Goal: Book appointment/travel/reservation

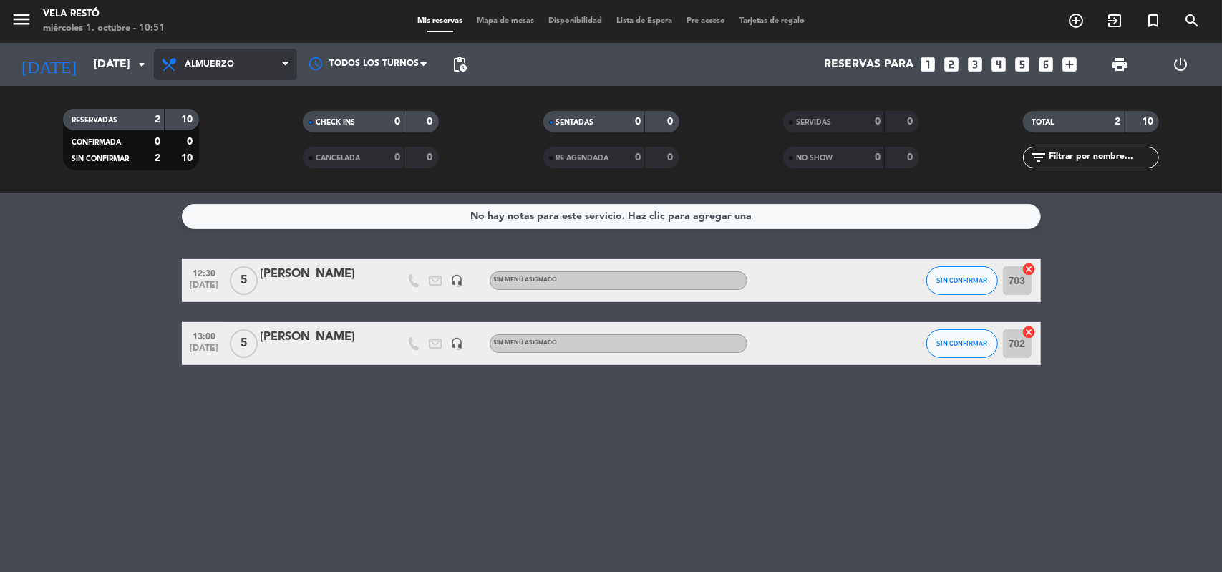
click at [228, 64] on span "Almuerzo" at bounding box center [209, 64] width 49 height 10
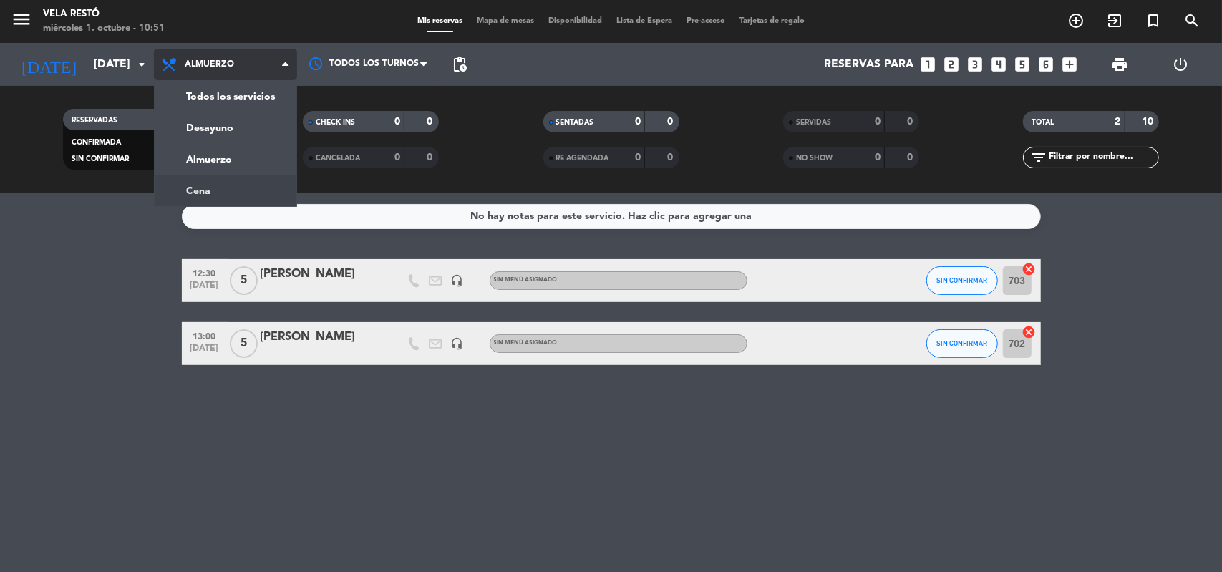
click at [208, 195] on ng-component "menu Vela Restó [DATE] 1. octubre - 10:51 Mis reservas Mapa de mesas Disponibil…" at bounding box center [611, 286] width 1222 height 572
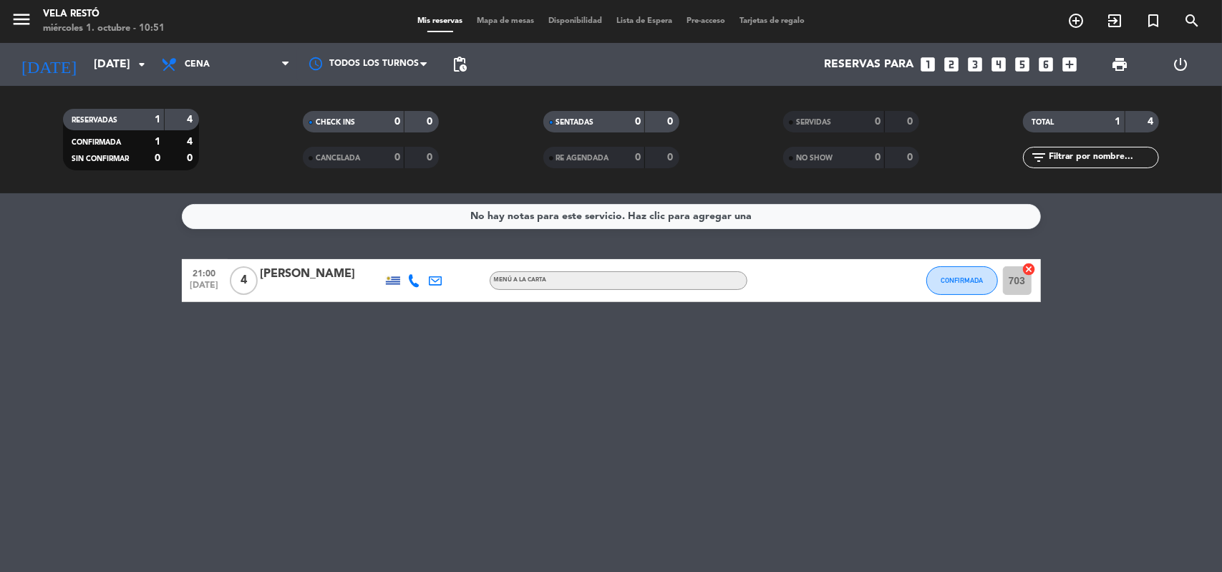
click at [1018, 63] on icon "looks_5" at bounding box center [1023, 64] width 19 height 19
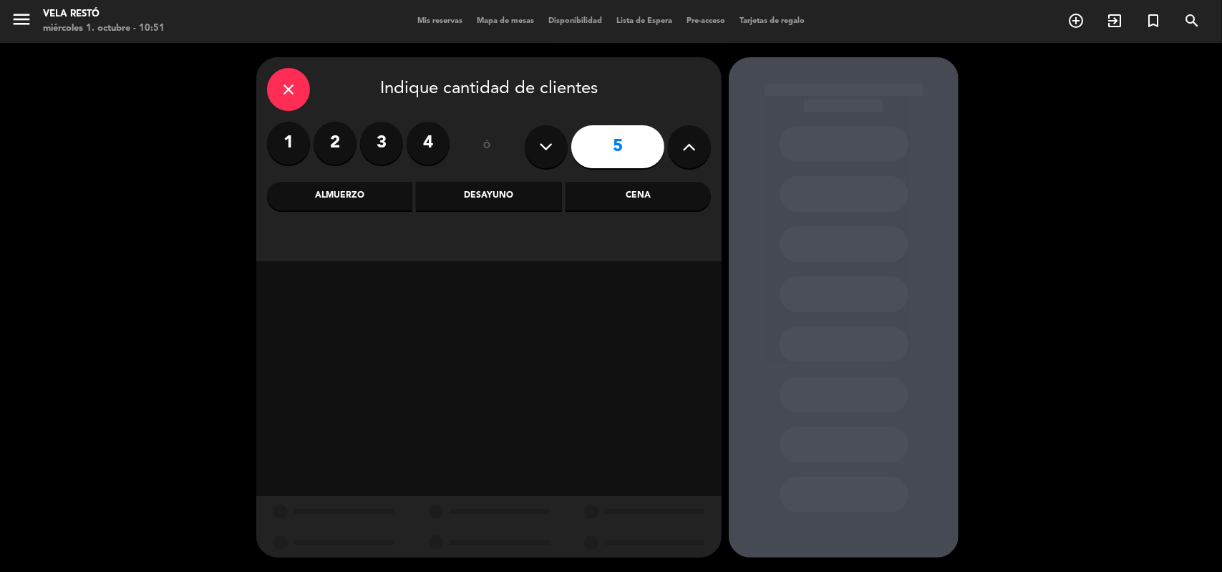
click at [631, 195] on div "Cena" at bounding box center [638, 196] width 145 height 29
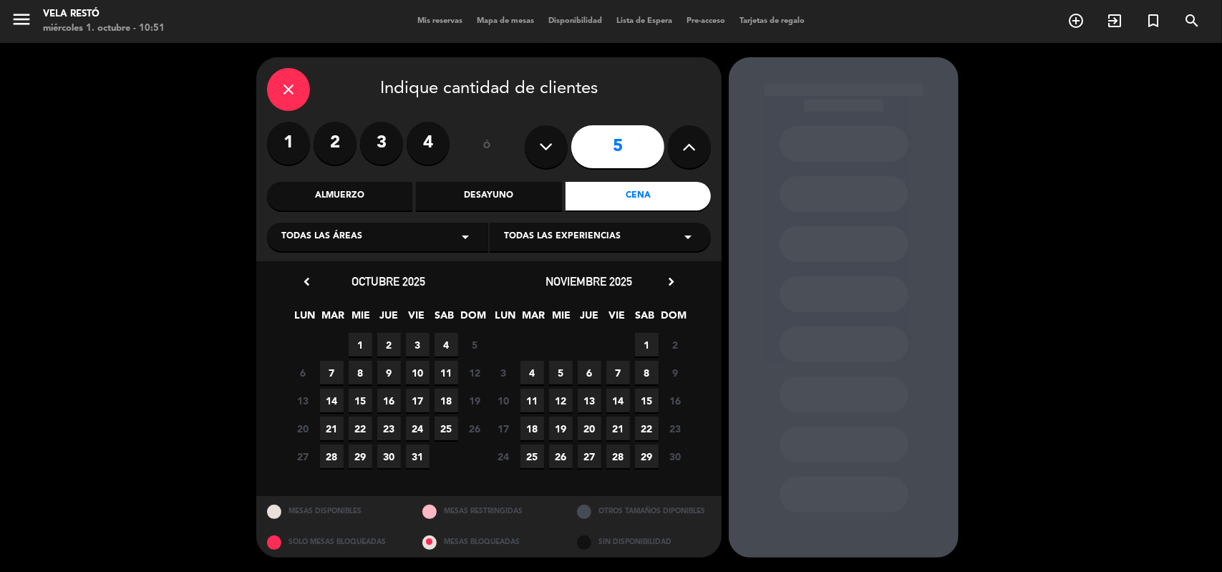
click at [360, 343] on span "1" at bounding box center [361, 345] width 24 height 24
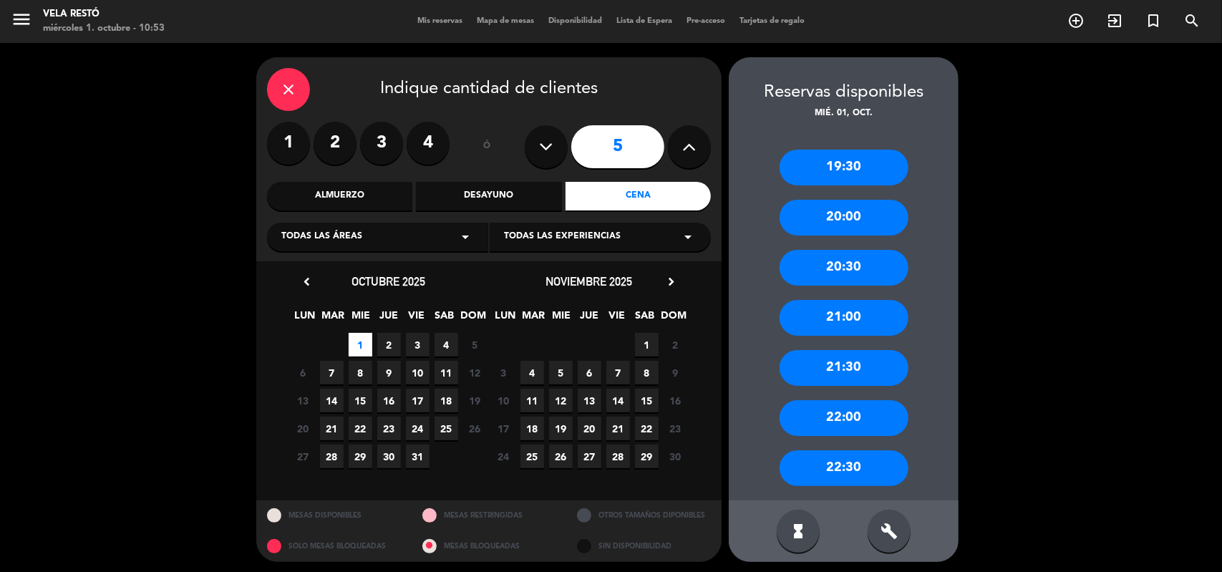
click at [547, 190] on div "Desayuno" at bounding box center [488, 196] width 145 height 29
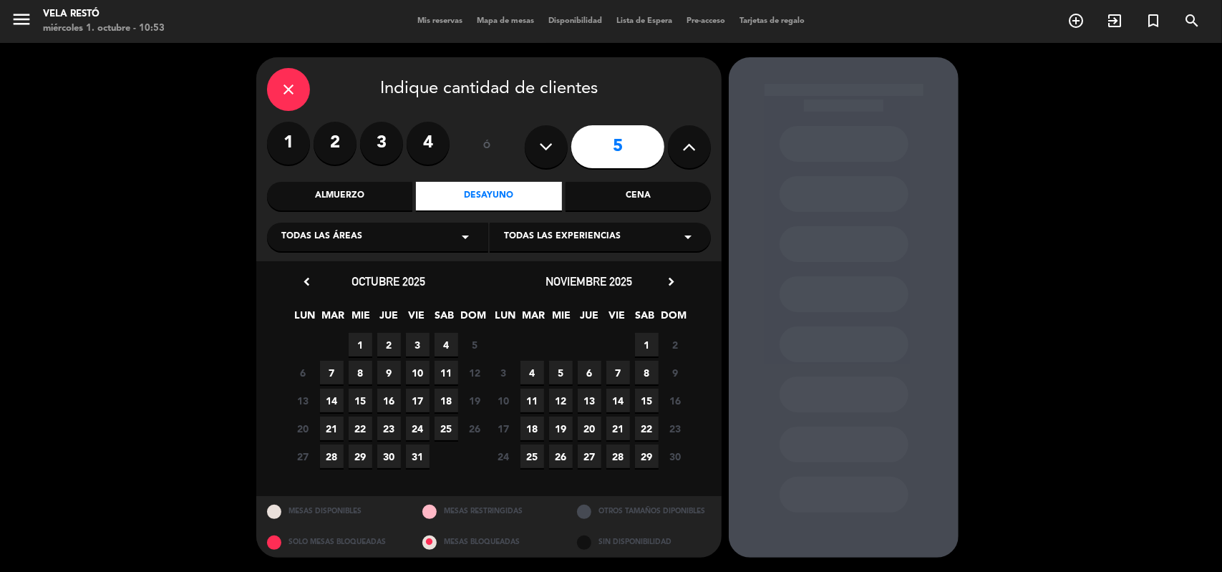
click at [362, 344] on span "1" at bounding box center [361, 345] width 24 height 24
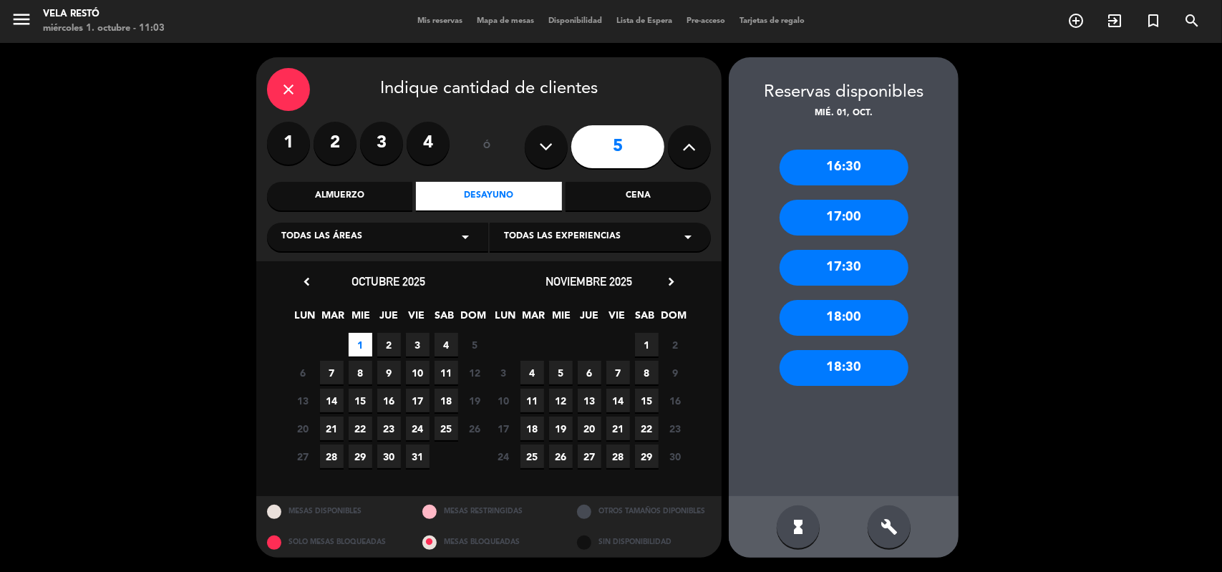
click at [303, 85] on div "close" at bounding box center [288, 89] width 43 height 43
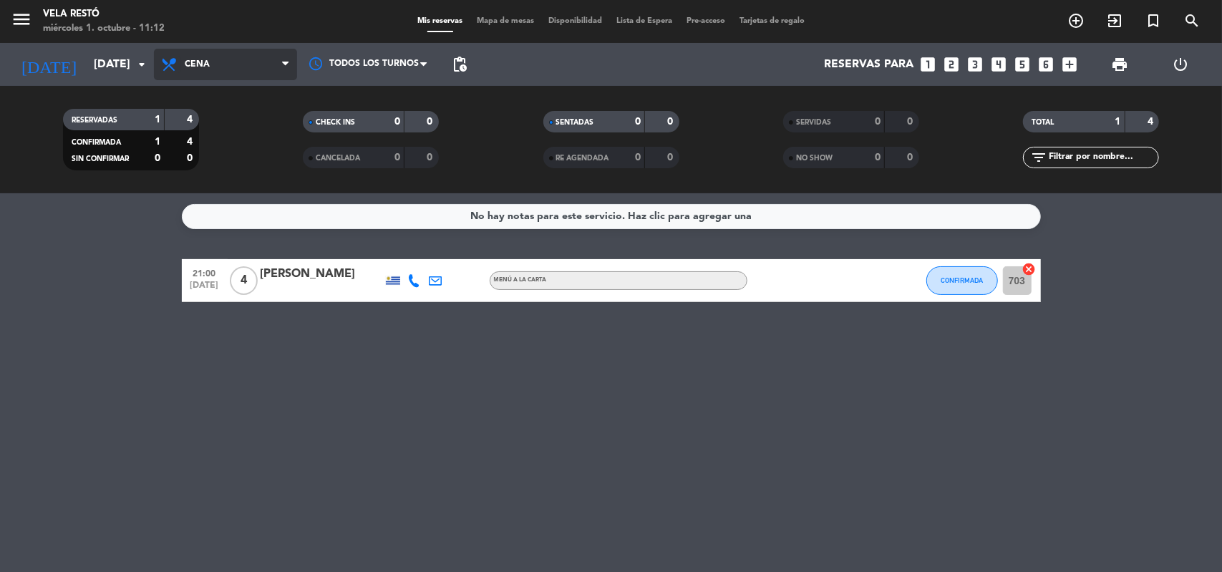
click at [178, 64] on icon at bounding box center [170, 64] width 21 height 17
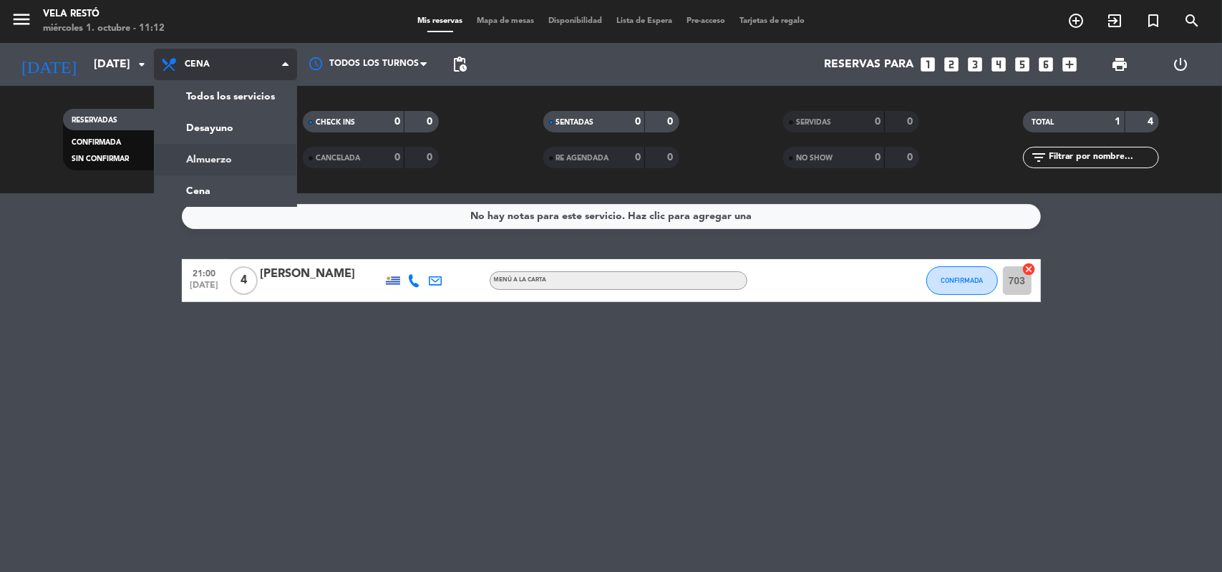
click at [236, 157] on div "menu Vela Restó [DATE] 1. octubre - 11:12 Mis reservas Mapa de mesas Disponibil…" at bounding box center [611, 96] width 1222 height 193
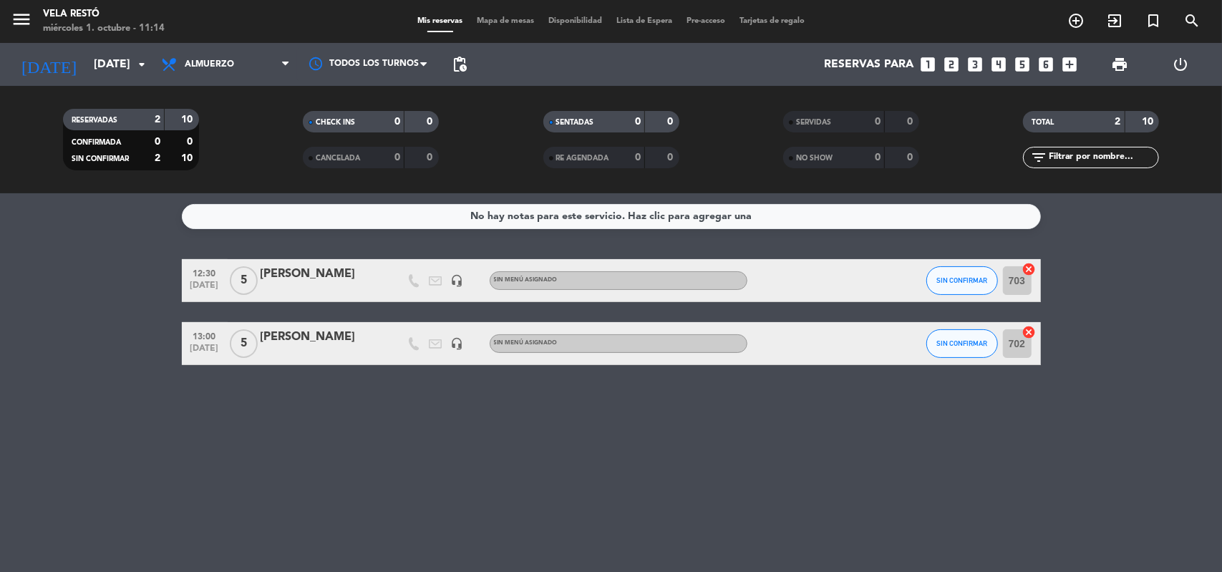
drag, startPoint x: 228, startPoint y: 195, endPoint x: 0, endPoint y: 600, distance: 465.2
drag, startPoint x: 0, startPoint y: 600, endPoint x: 521, endPoint y: 470, distance: 536.6
click at [521, 470] on div "No hay notas para este servicio. Haz clic para agregar una 12:30 [DATE] 5 [PERS…" at bounding box center [611, 382] width 1222 height 379
